Goal: Task Accomplishment & Management: Manage account settings

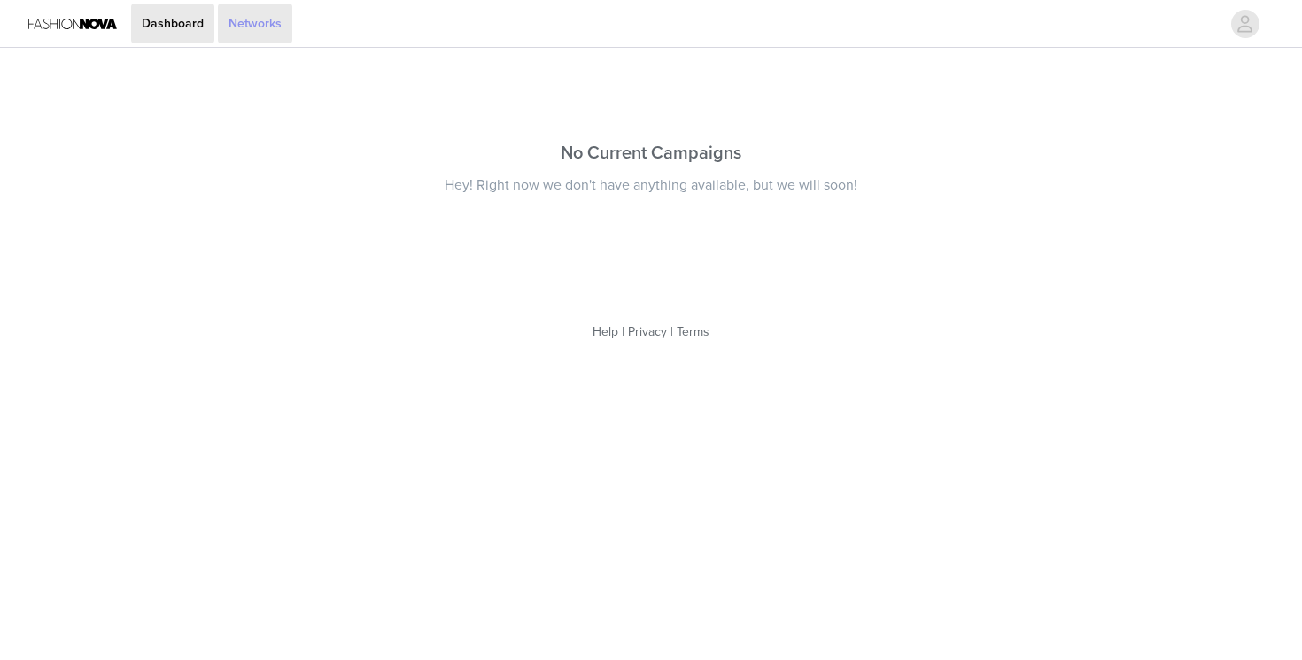
click at [269, 14] on link "Networks" at bounding box center [255, 24] width 74 height 40
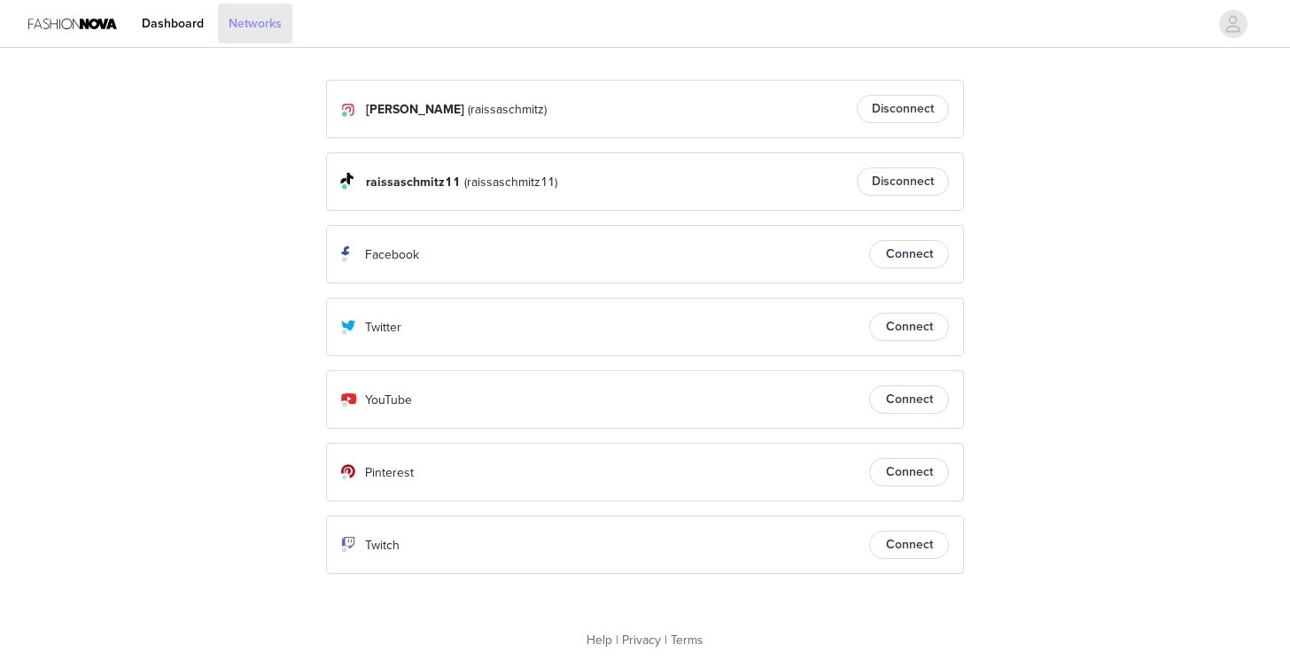
click at [223, 41] on link "Networks" at bounding box center [255, 24] width 74 height 40
click at [187, 24] on link "Dashboard" at bounding box center [172, 24] width 83 height 40
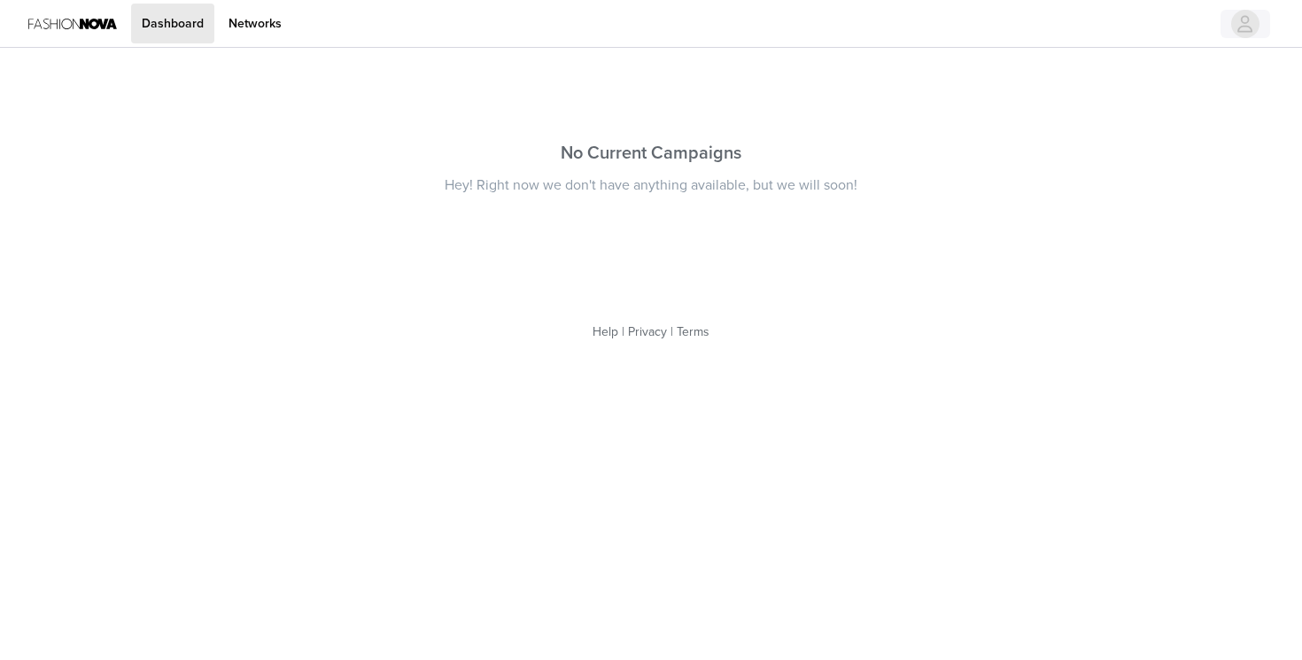
click at [1238, 24] on icon "avatar" at bounding box center [1245, 24] width 17 height 28
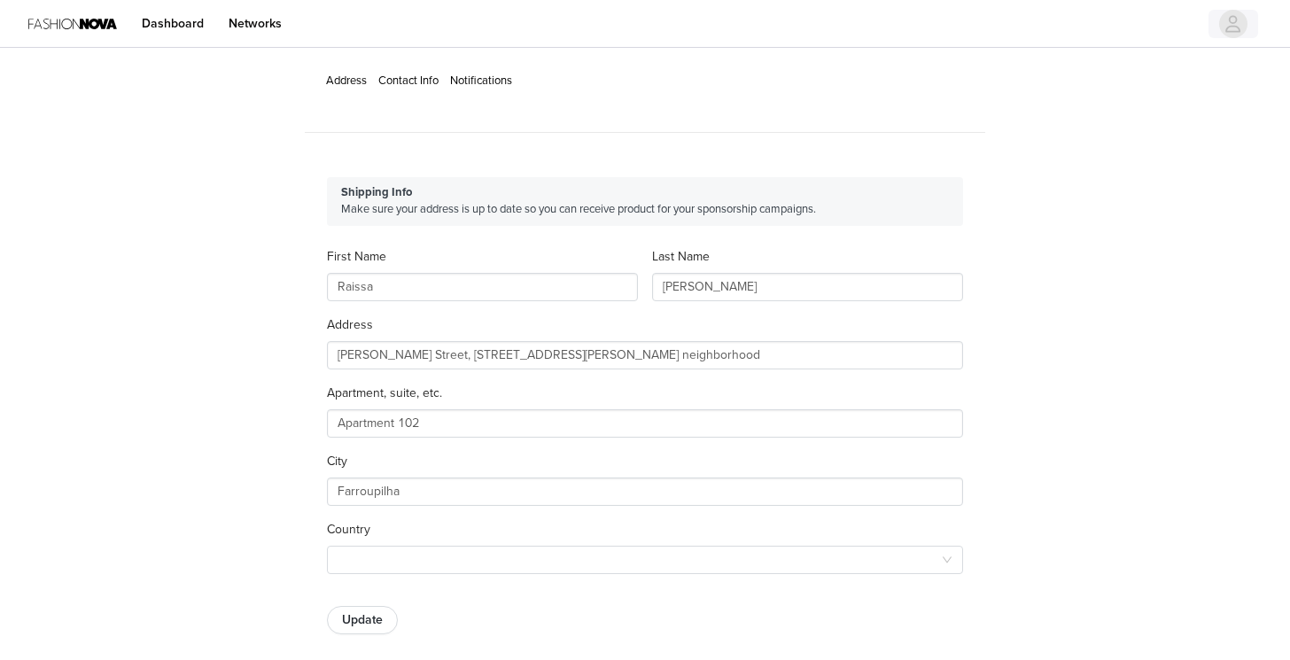
type input "+55 ([GEOGRAPHIC_DATA])"
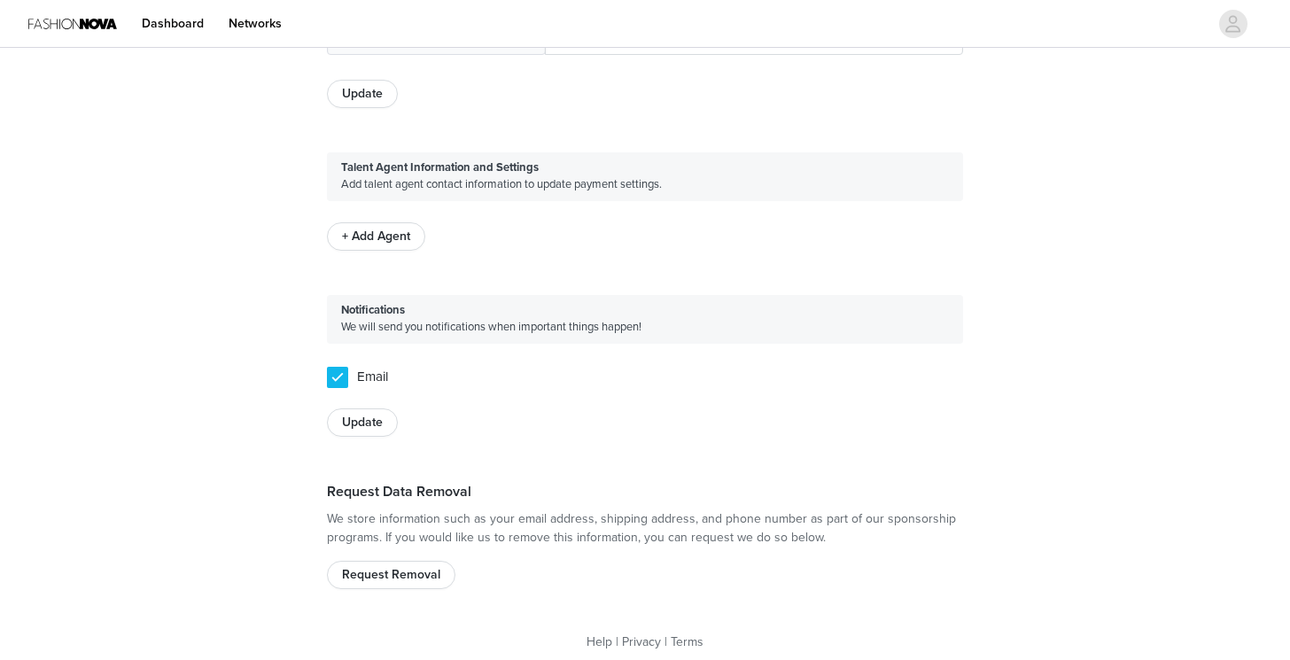
scroll to position [853, 0]
